Goal: Navigation & Orientation: Find specific page/section

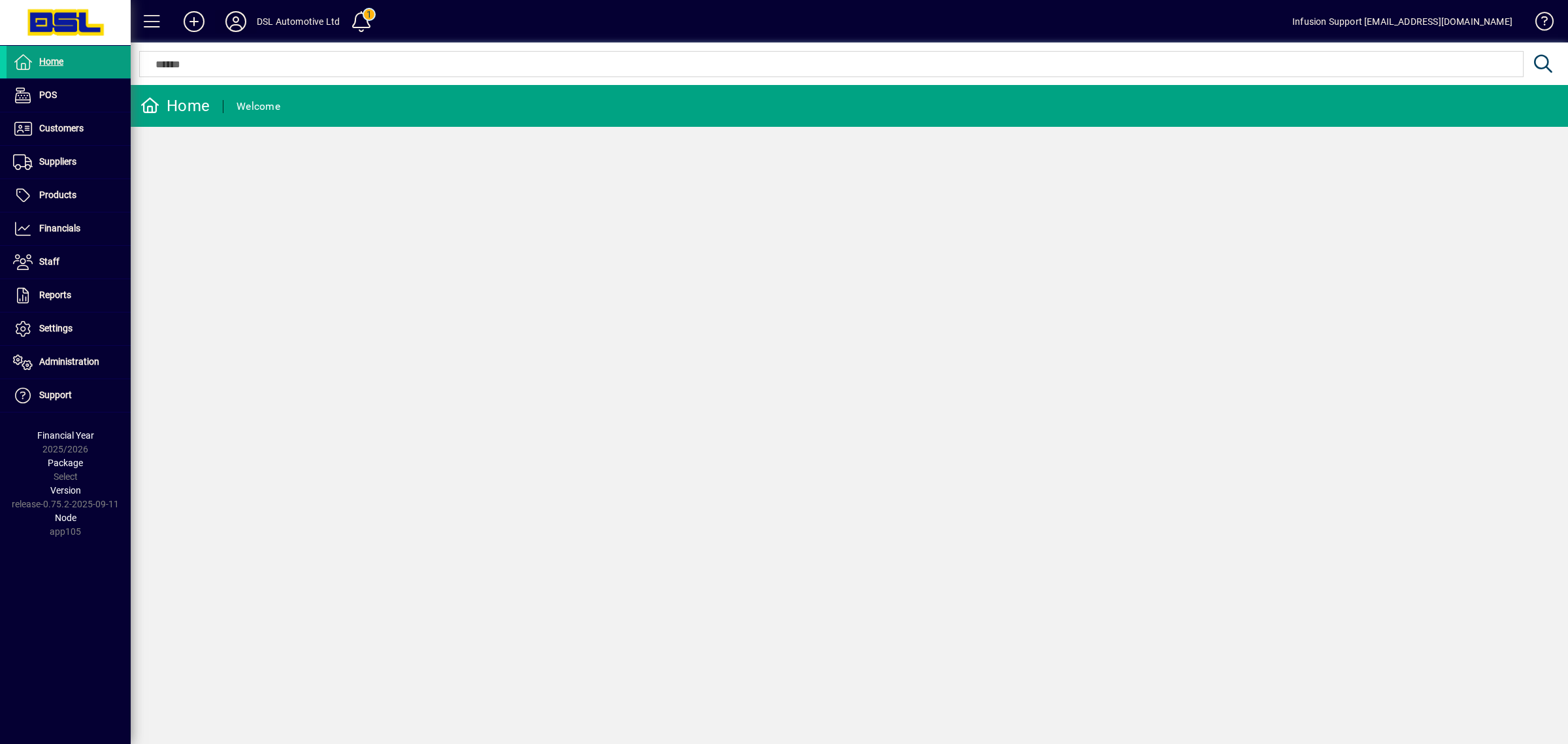
click at [236, 17] on icon at bounding box center [236, 21] width 26 height 21
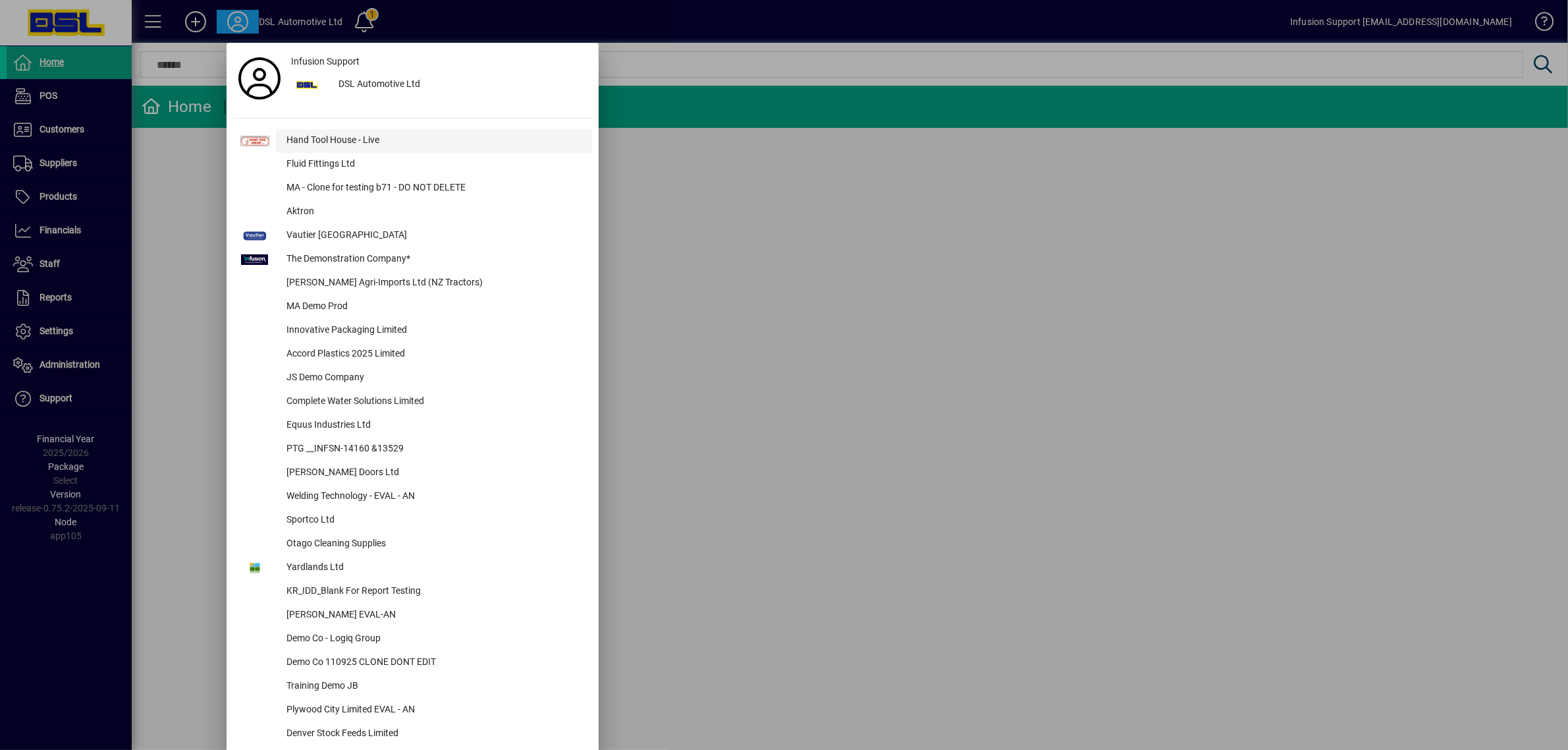
click at [364, 137] on div "Hand Tool House - Live" at bounding box center [434, 141] width 316 height 24
